Goal: Transaction & Acquisition: Purchase product/service

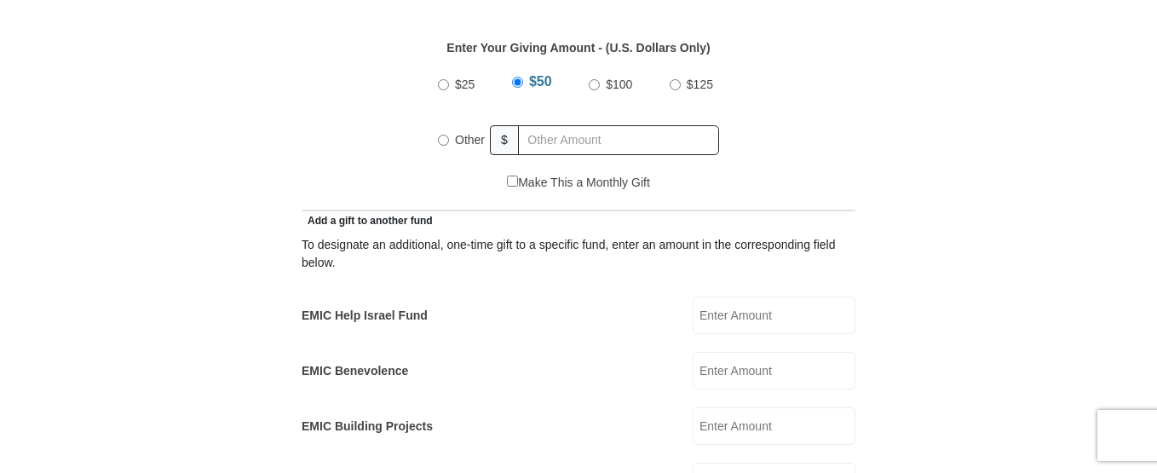
scroll to position [825, 0]
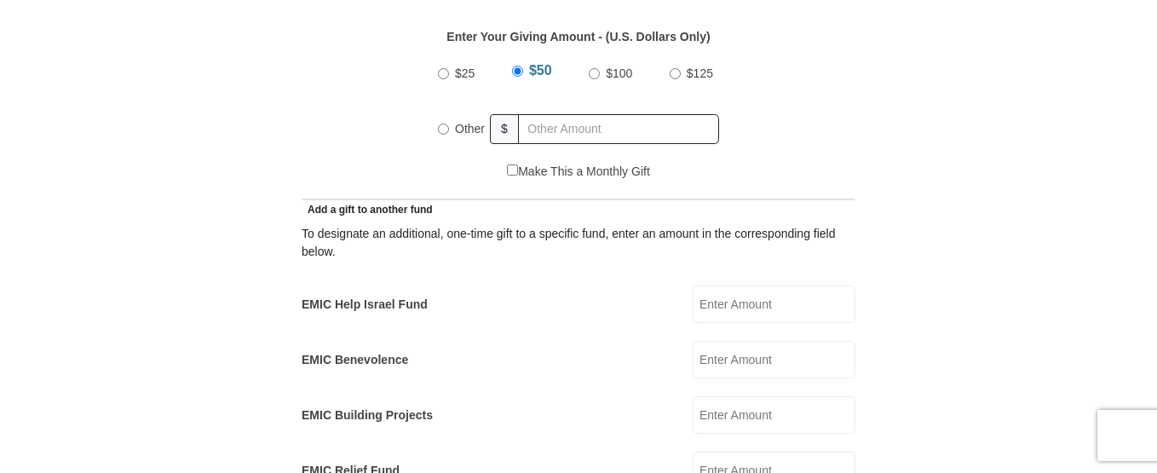
click at [443, 68] on input "$25" at bounding box center [443, 73] width 11 height 11
radio input "true"
click at [442, 114] on div "Other" at bounding box center [464, 129] width 53 height 38
radio input "true"
click at [528, 114] on input "text" at bounding box center [621, 129] width 195 height 30
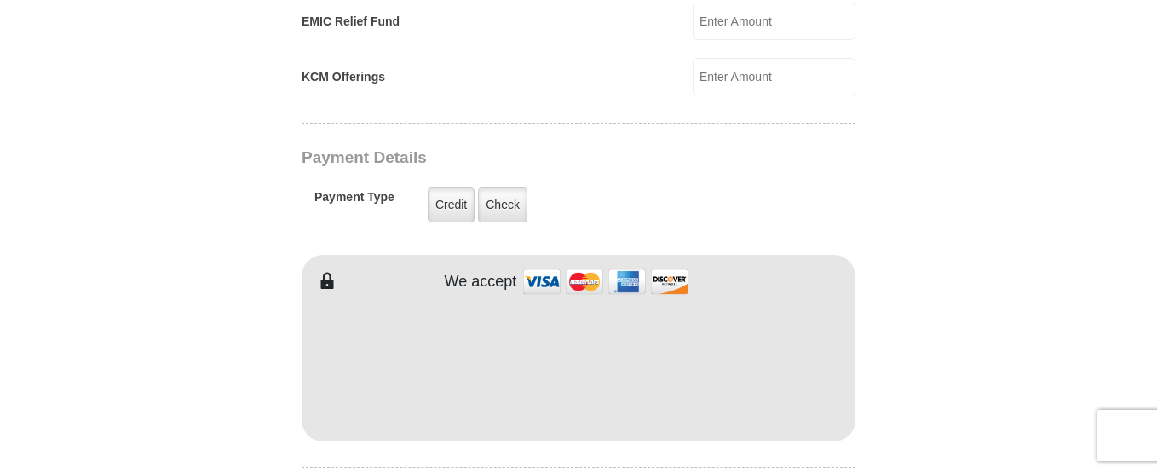
scroll to position [1285, 0]
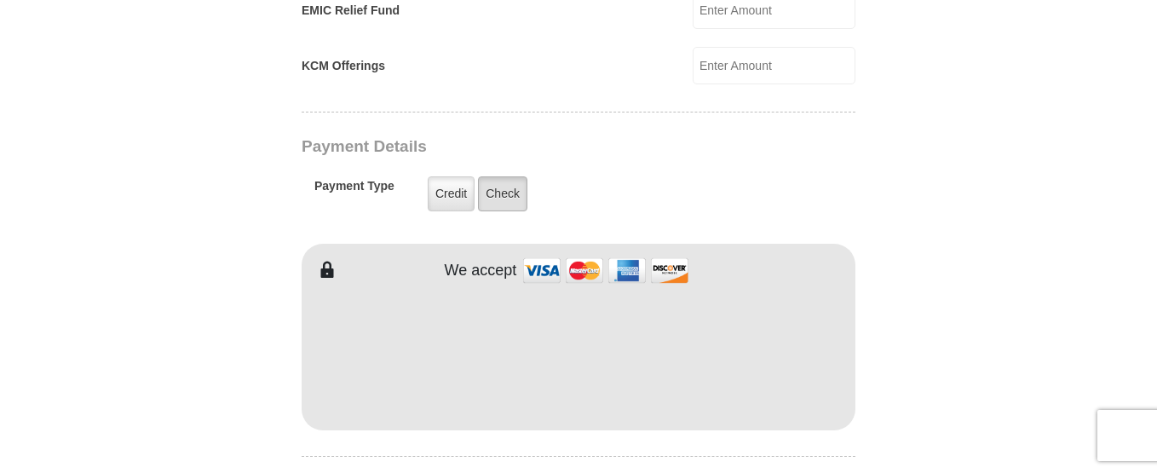
type input "26.00"
click at [513, 179] on label "Check" at bounding box center [502, 193] width 49 height 35
click at [0, 0] on input "Check" at bounding box center [0, 0] width 0 height 0
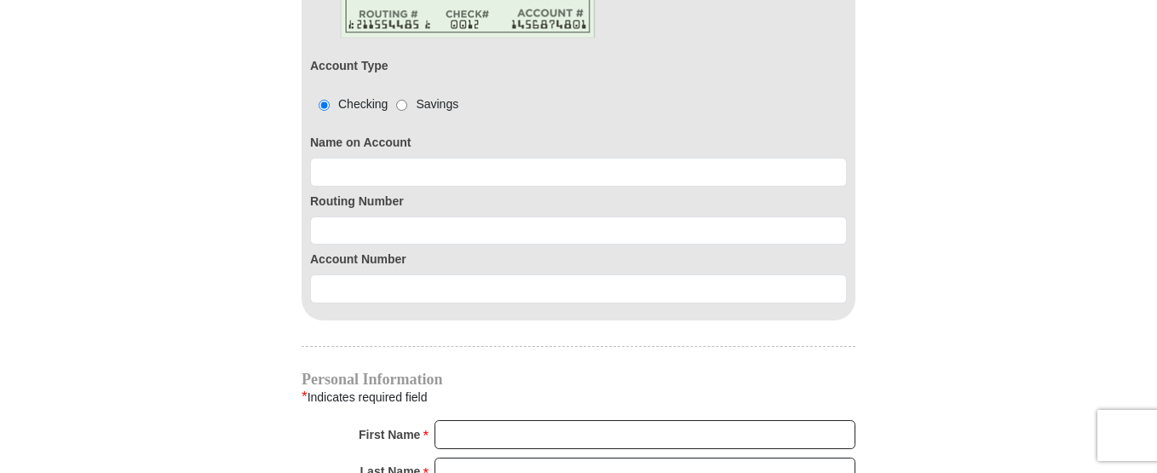
scroll to position [1616, 0]
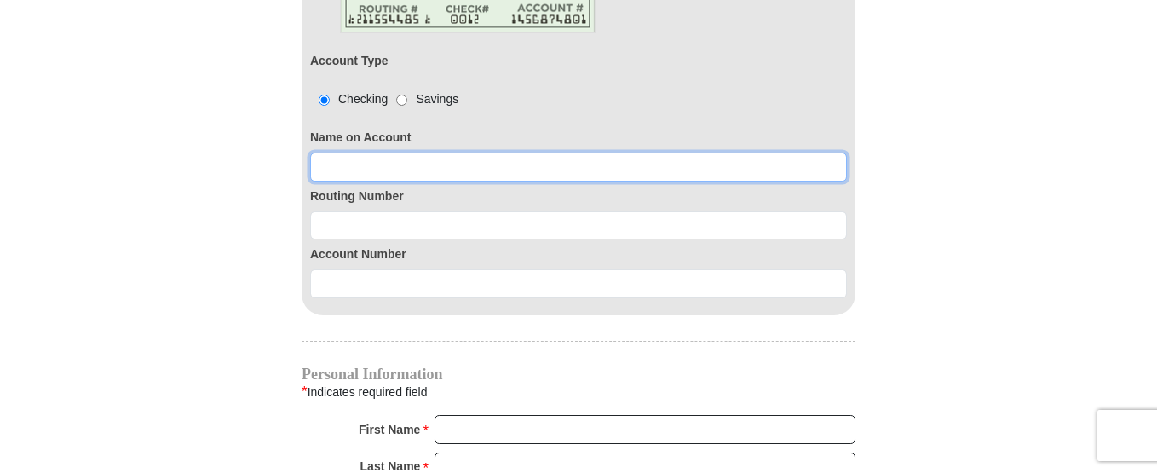
click at [476, 153] on input at bounding box center [578, 167] width 537 height 29
type input "[PERSON_NAME]"
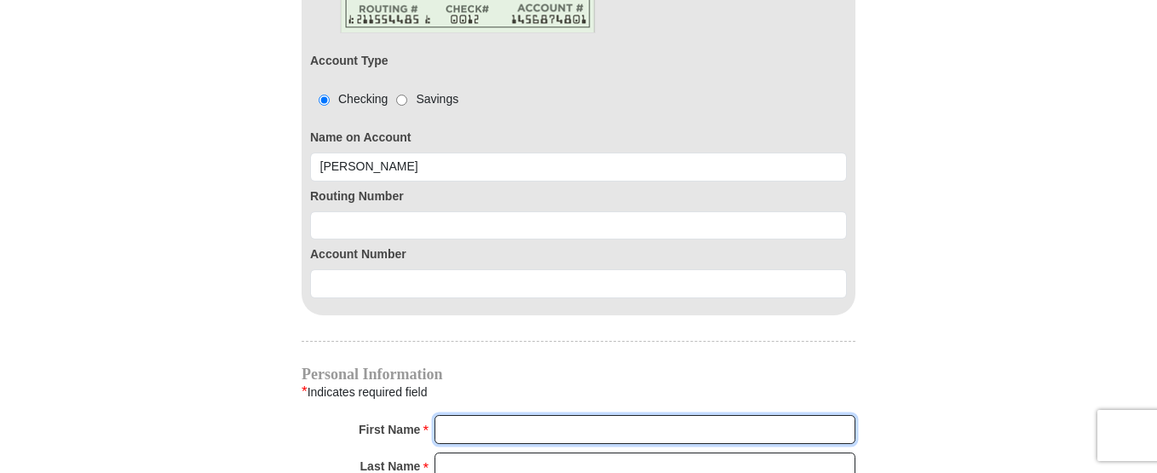
click at [501, 415] on input "First Name *" at bounding box center [645, 429] width 421 height 29
type input "KEEVON"
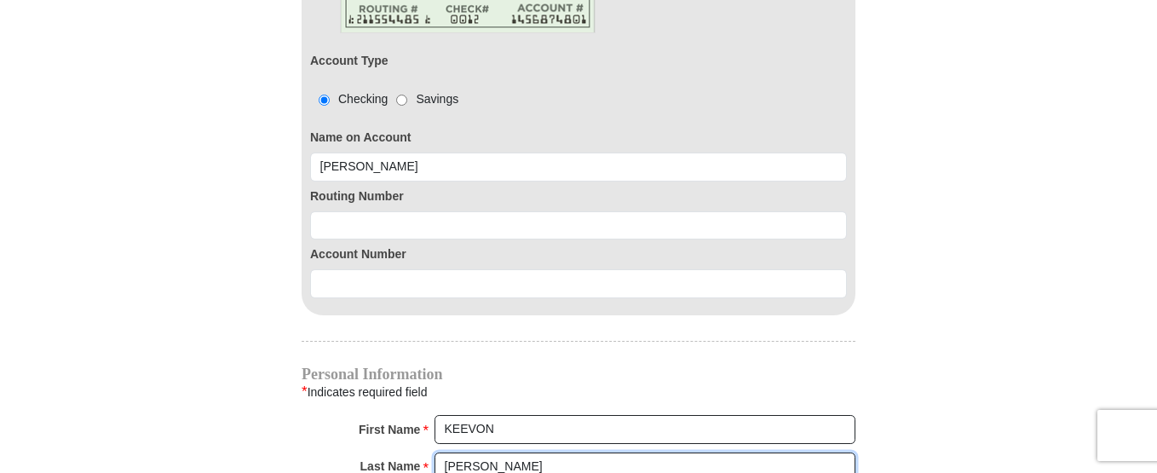
type input "[PERSON_NAME]"
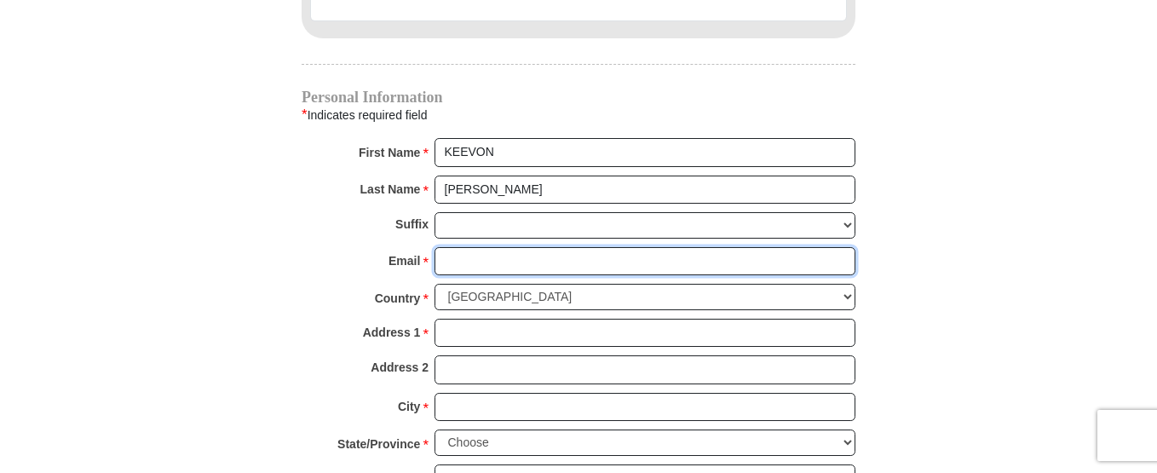
scroll to position [1897, 0]
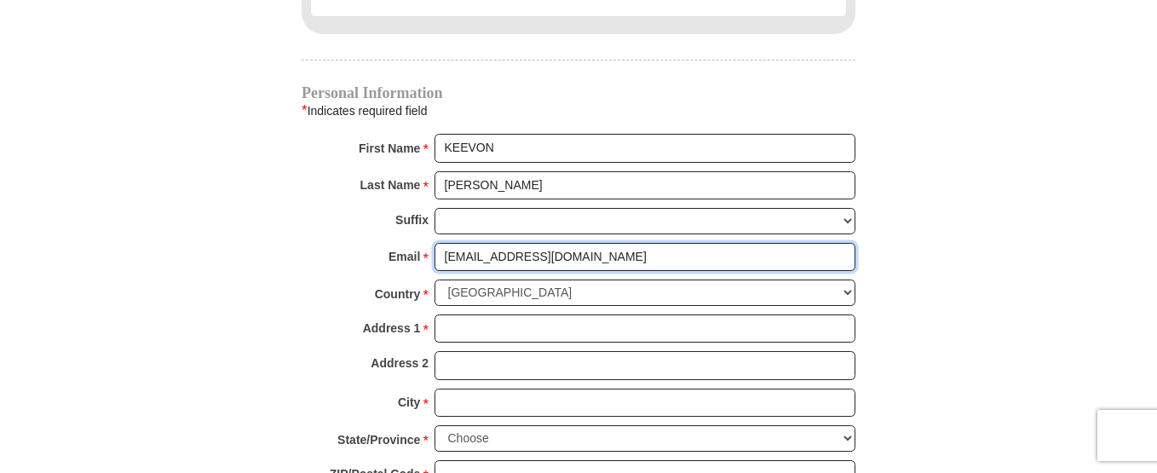
type input "[EMAIL_ADDRESS][DOMAIN_NAME]"
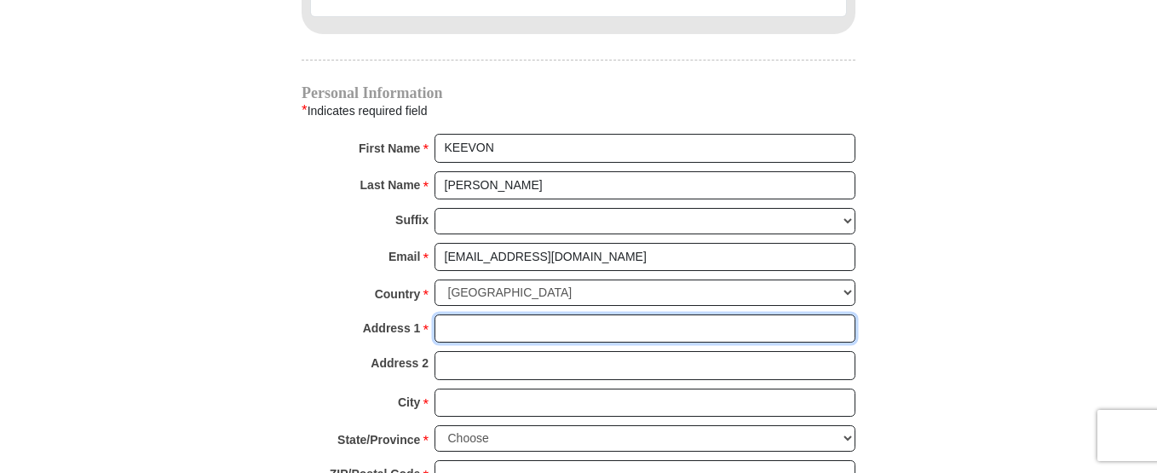
type input "4"
type input "[STREET_ADDRESS]"
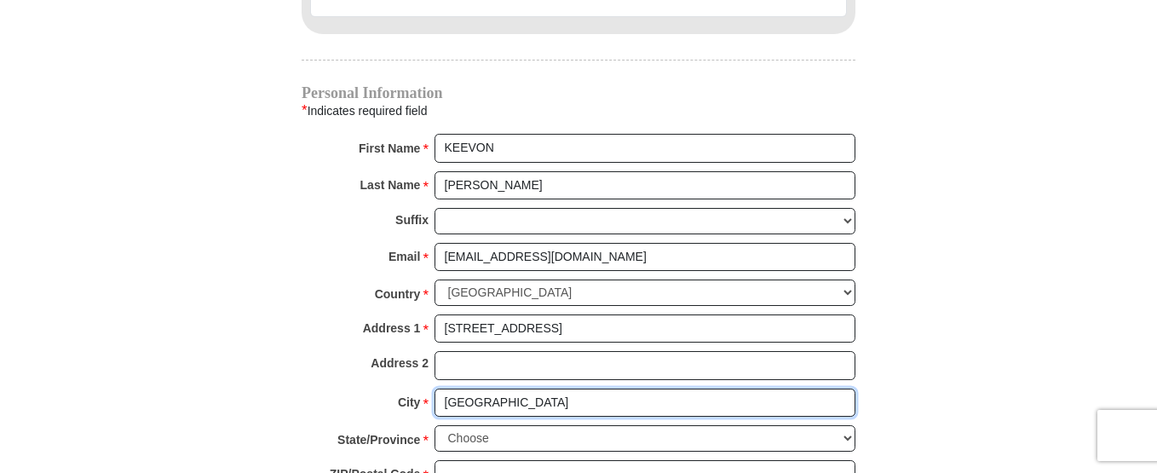
type input "[GEOGRAPHIC_DATA]"
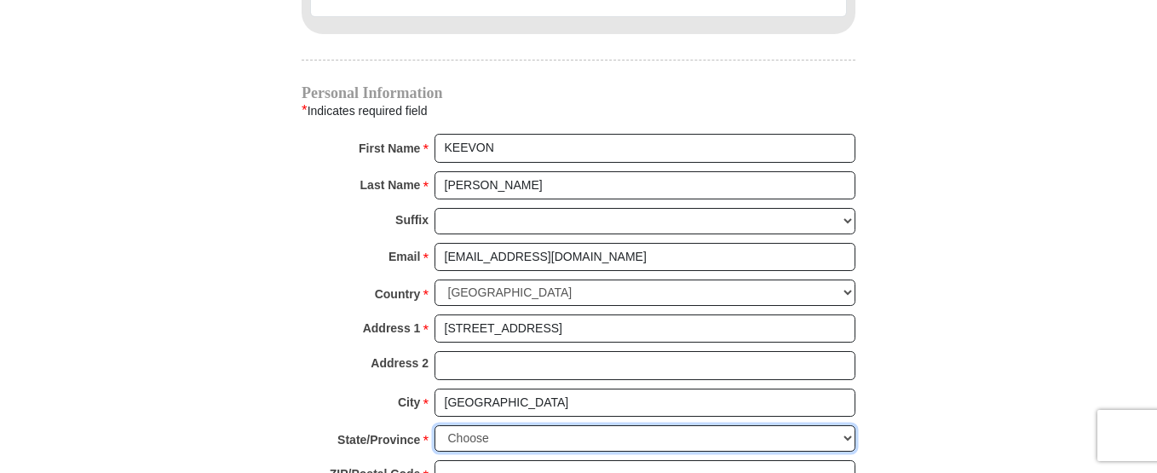
select select "CA"
type input "90027"
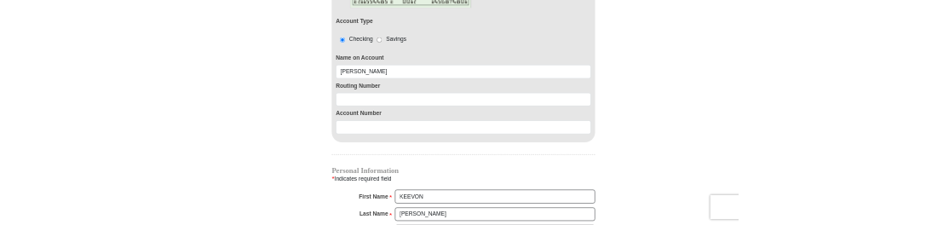
scroll to position [1611, 0]
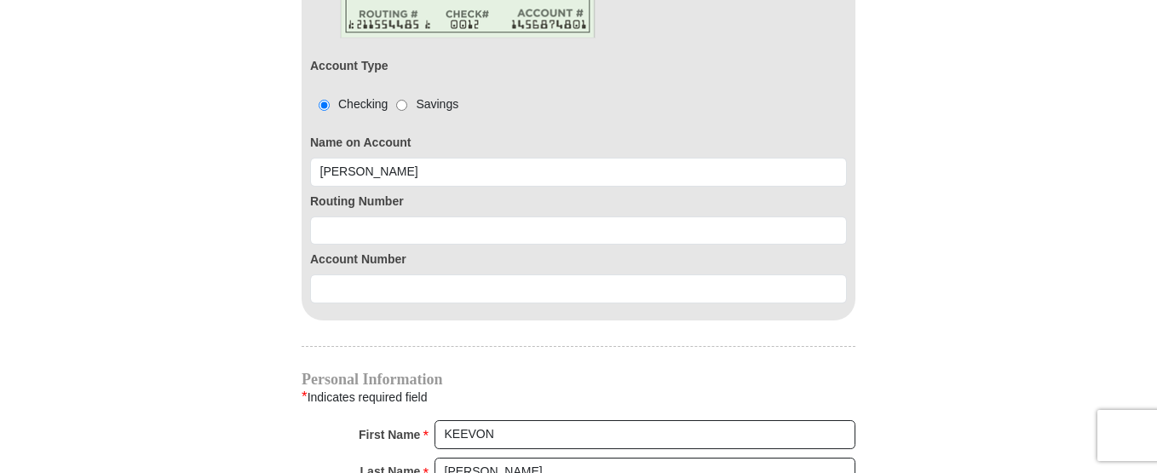
type input "8187473499"
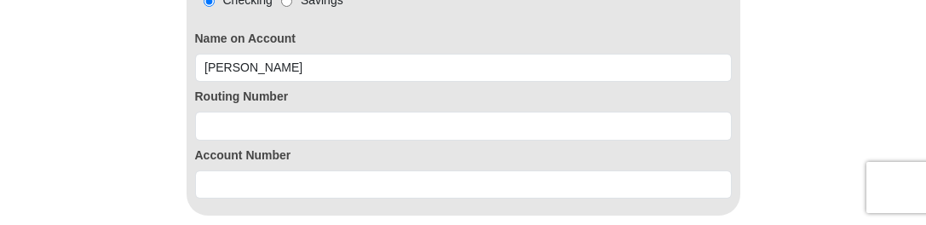
scroll to position [1684, 0]
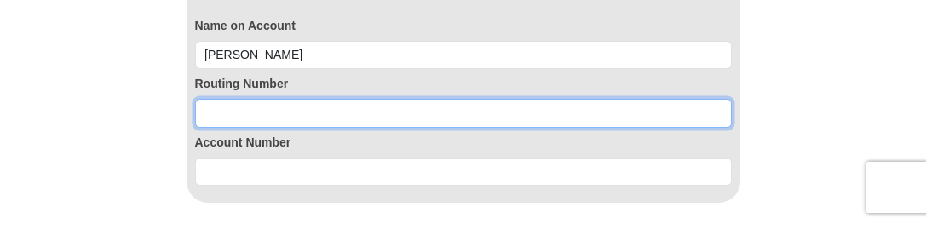
click at [446, 112] on input at bounding box center [463, 113] width 537 height 29
paste input "121000358"
type input "121000358"
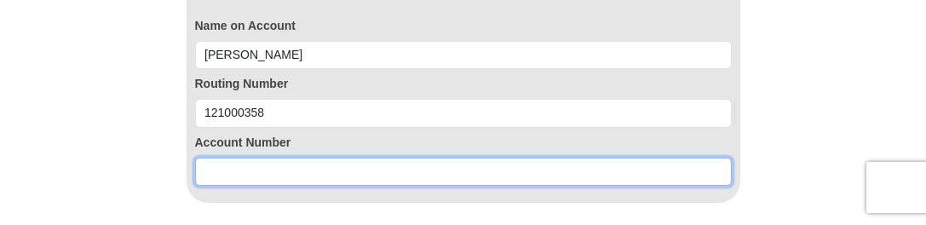
click at [366, 172] on input at bounding box center [463, 172] width 537 height 29
paste input "000373024351"
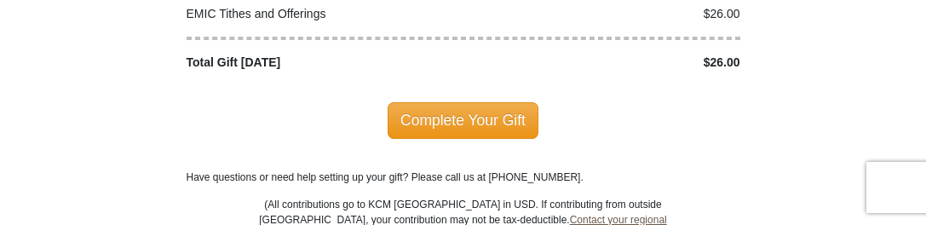
scroll to position [2514, 0]
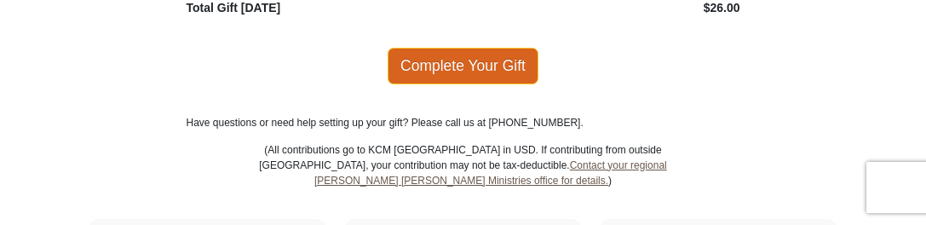
type input "000373024351"
click at [476, 61] on span "Complete Your Gift" at bounding box center [463, 66] width 151 height 36
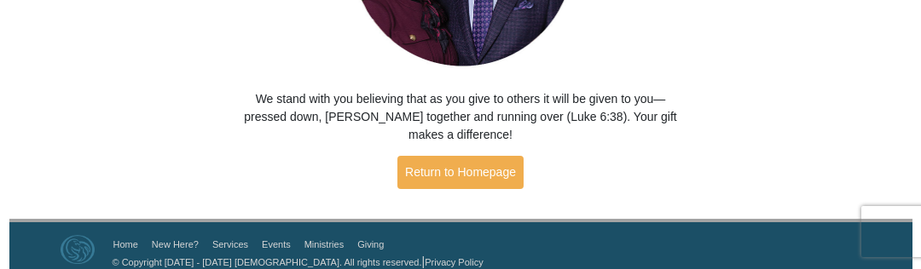
scroll to position [314, 0]
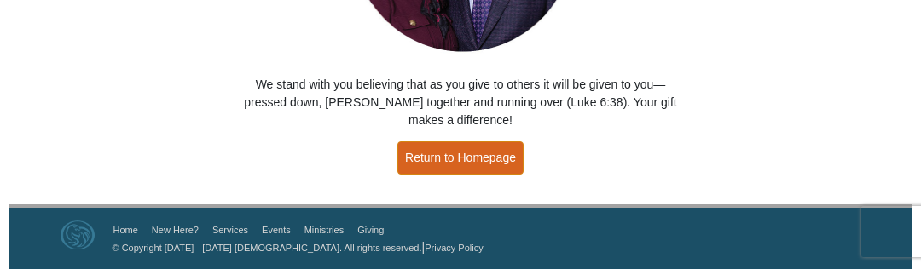
click at [452, 161] on link "Return to Homepage" at bounding box center [460, 157] width 126 height 33
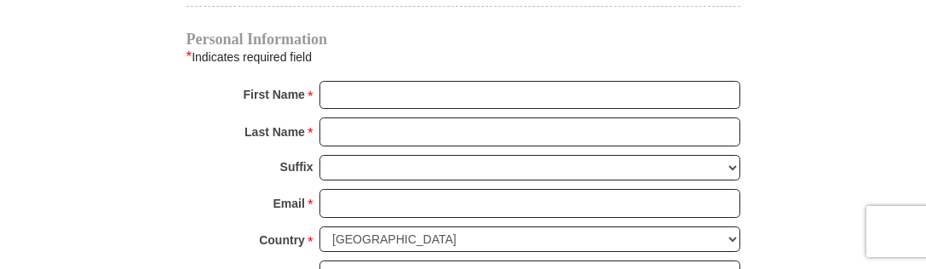
scroll to position [1701, 0]
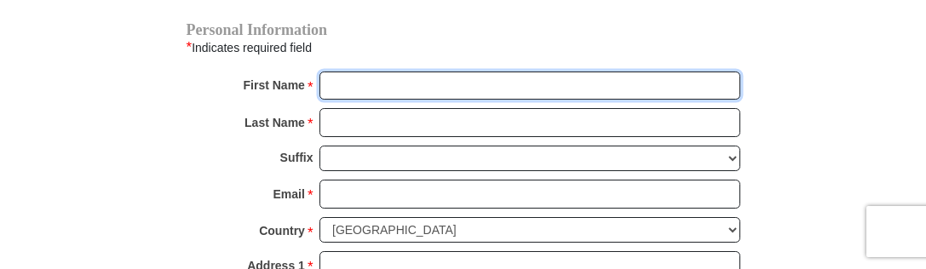
click at [457, 92] on input "First Name *" at bounding box center [530, 86] width 421 height 29
type input "KEEVON"
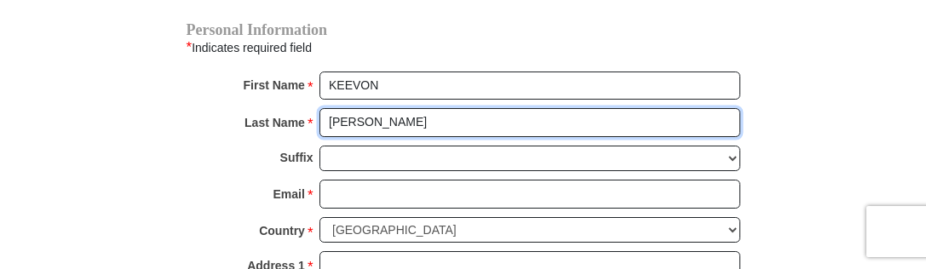
type input "[PERSON_NAME]"
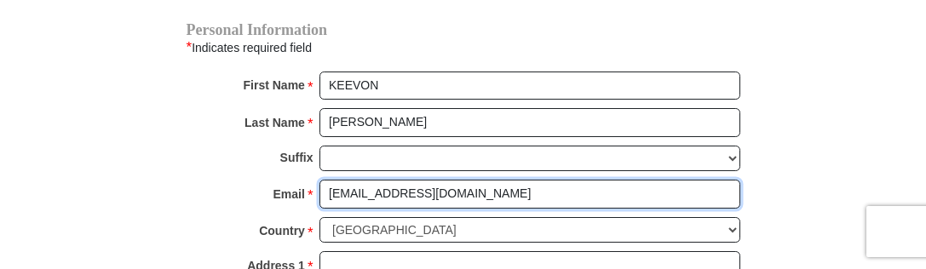
type input "[EMAIL_ADDRESS][DOMAIN_NAME]"
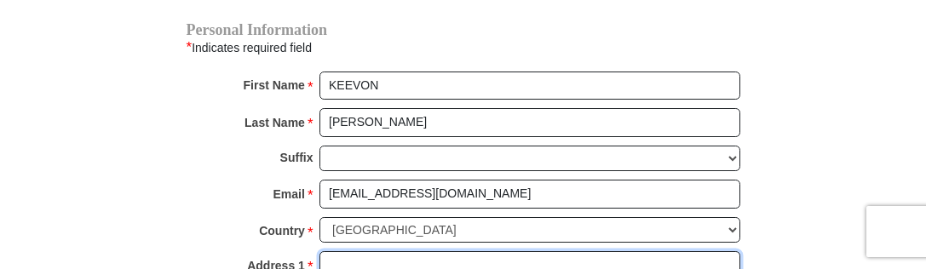
scroll to position [1705, 0]
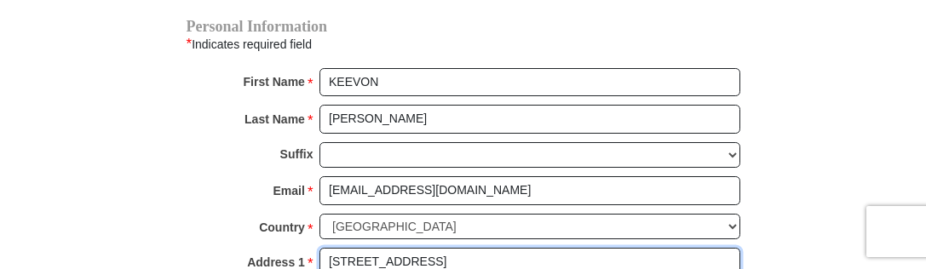
type input "[STREET_ADDRESS]"
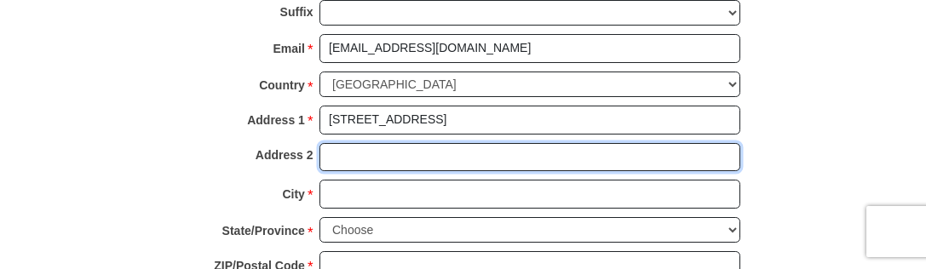
scroll to position [1870, 0]
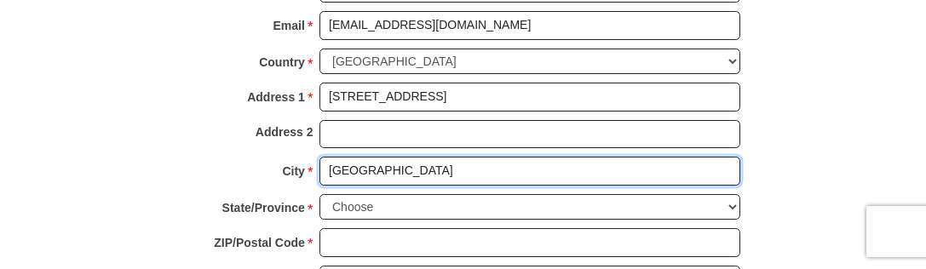
type input "[GEOGRAPHIC_DATA]"
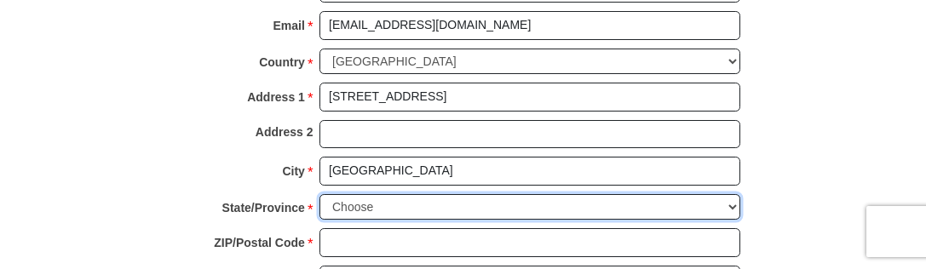
select select "CA"
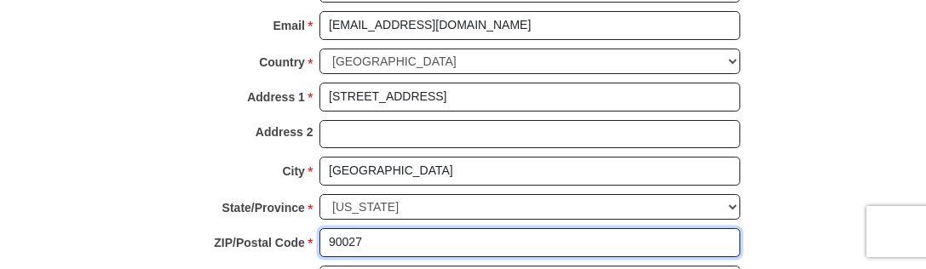
type input "90027"
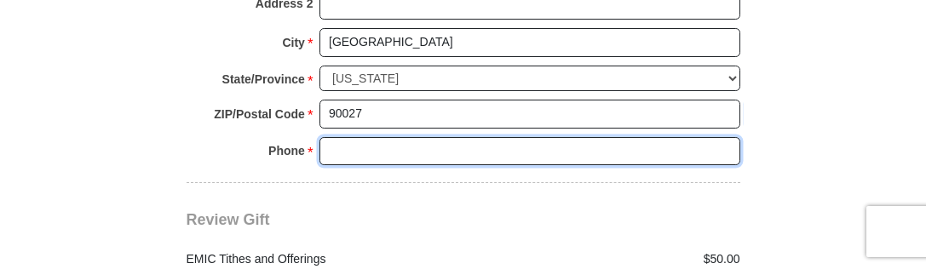
scroll to position [2016, 0]
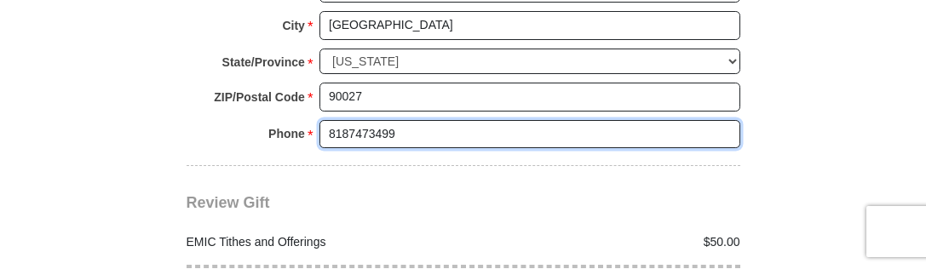
type input "8187473499"
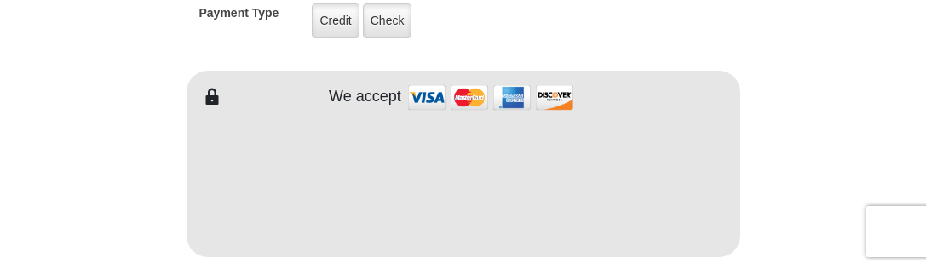
scroll to position [1405, 0]
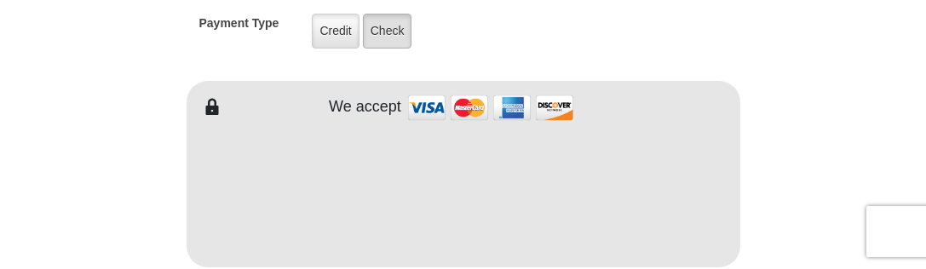
click at [384, 32] on label "Check" at bounding box center [387, 31] width 49 height 35
click at [0, 0] on input "Check" at bounding box center [0, 0] width 0 height 0
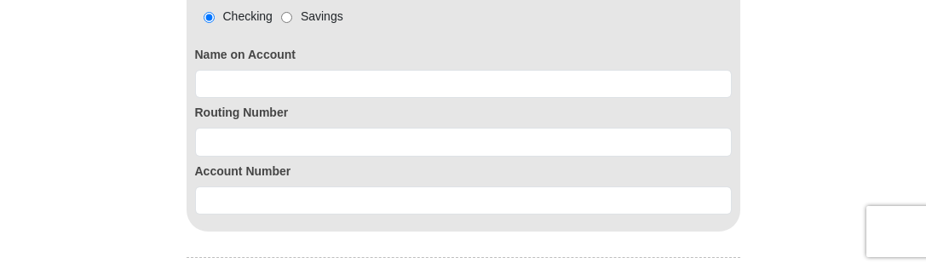
scroll to position [1667, 0]
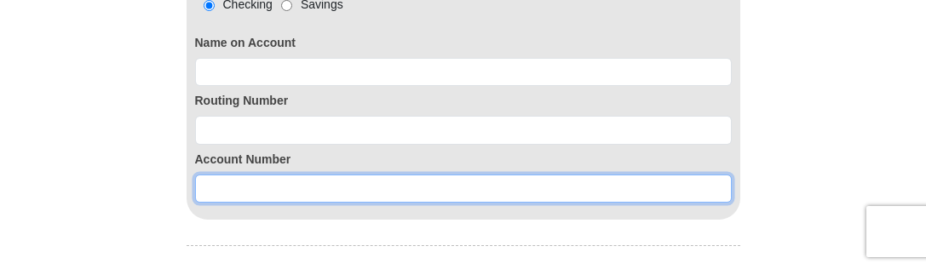
click at [305, 186] on input at bounding box center [463, 189] width 537 height 29
paste input "000373024351"
type input "000373024351"
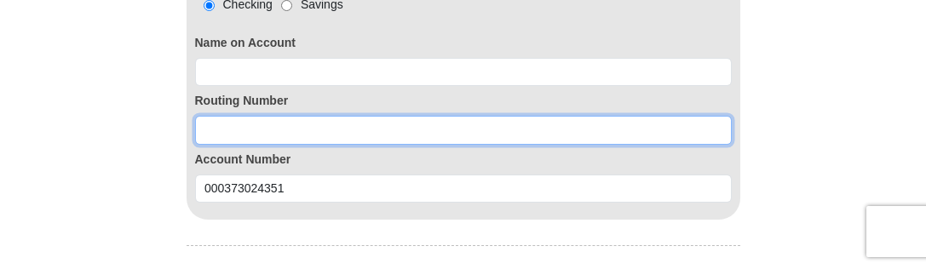
click at [446, 126] on input at bounding box center [463, 130] width 537 height 29
paste input "121000358"
type input "121000358"
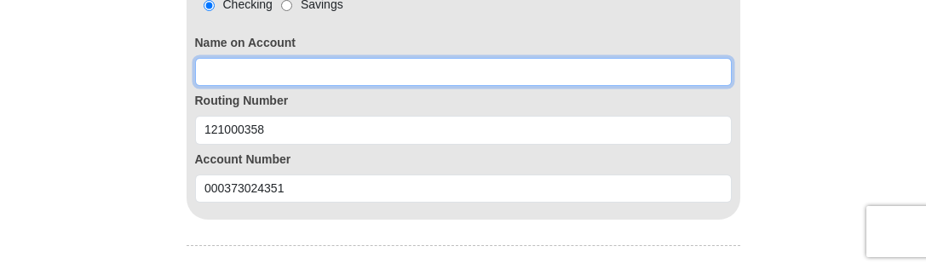
click at [418, 72] on input at bounding box center [463, 72] width 537 height 29
type input "k"
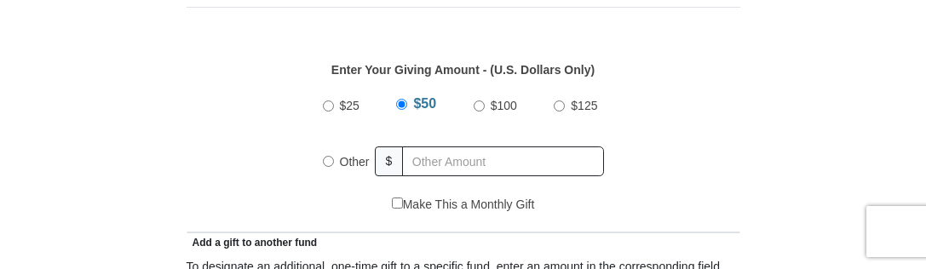
scroll to position [726, 0]
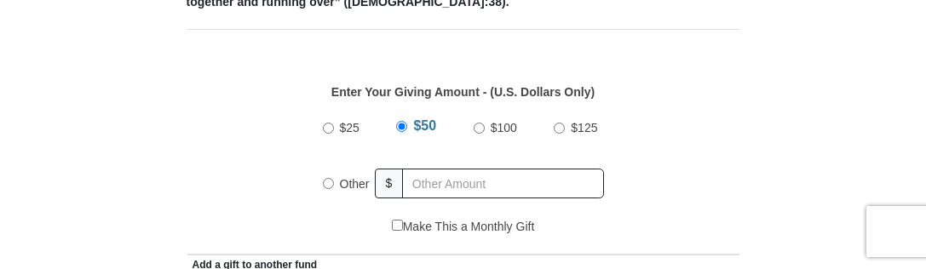
type input "[PERSON_NAME]"
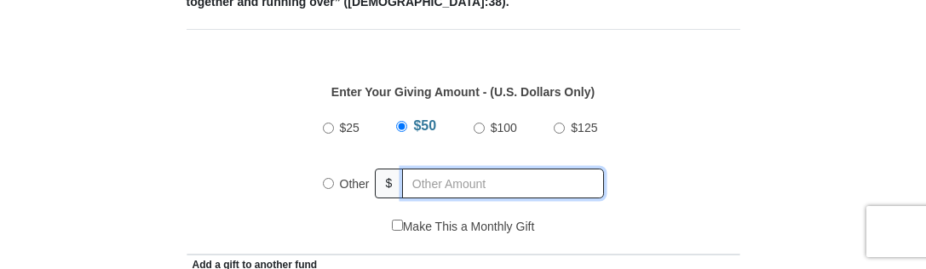
radio input "true"
click at [460, 178] on input "text" at bounding box center [506, 184] width 195 height 30
paste input "93.39"
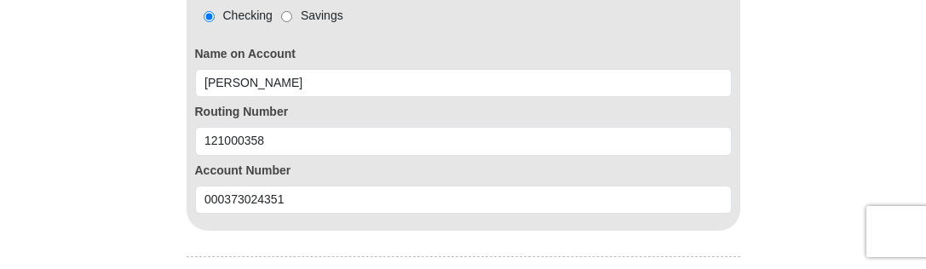
scroll to position [1666, 0]
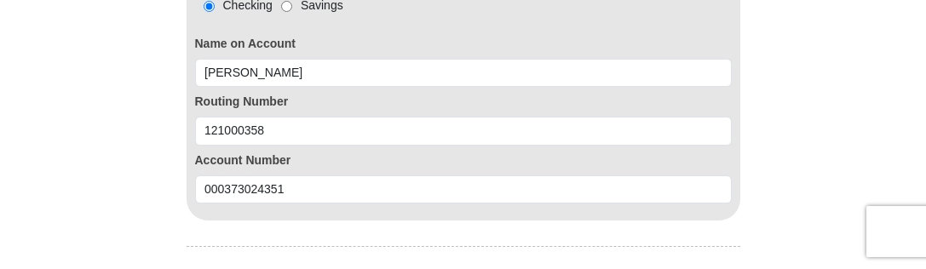
type input "93.39"
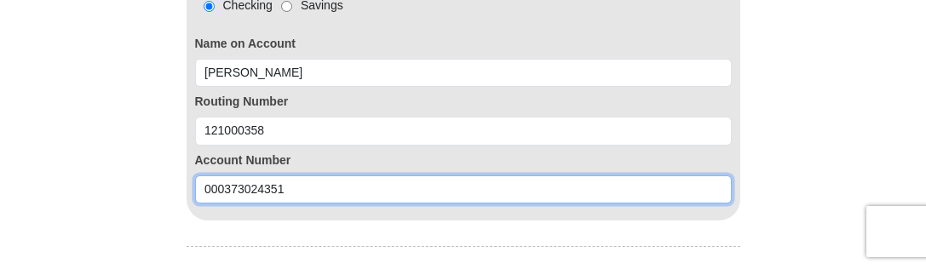
click at [305, 193] on input "000373024351" at bounding box center [463, 190] width 537 height 29
type input "0"
paste input "325104912384"
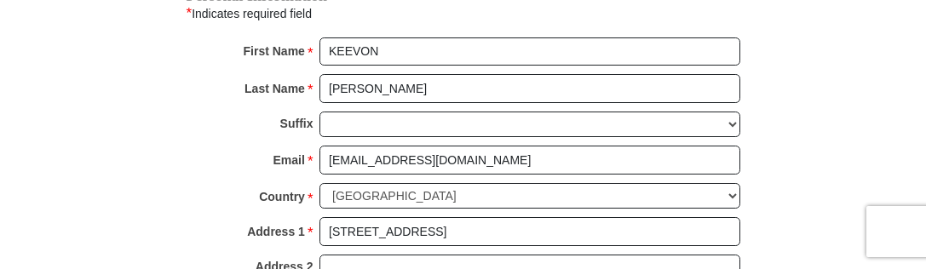
scroll to position [1985, 0]
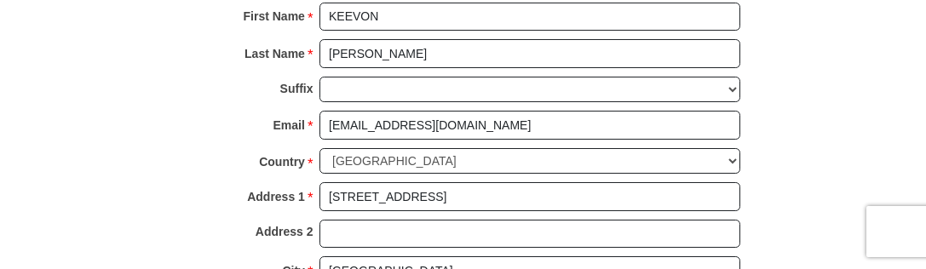
type input "325104912384"
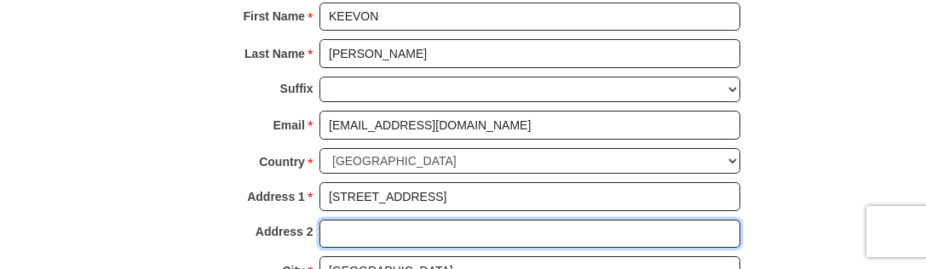
click at [417, 235] on input "Address 2" at bounding box center [530, 234] width 421 height 29
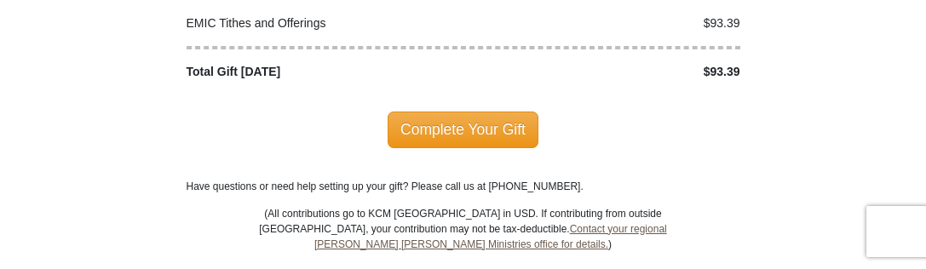
scroll to position [2484, 0]
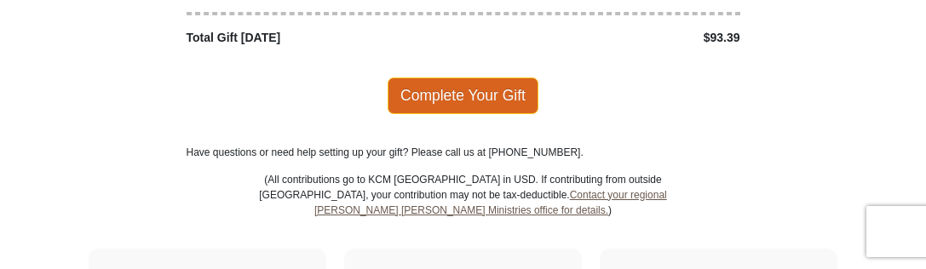
type input "TITHES"
click at [463, 99] on span "Complete Your Gift" at bounding box center [463, 96] width 151 height 36
